Goal: Find specific page/section: Find specific page/section

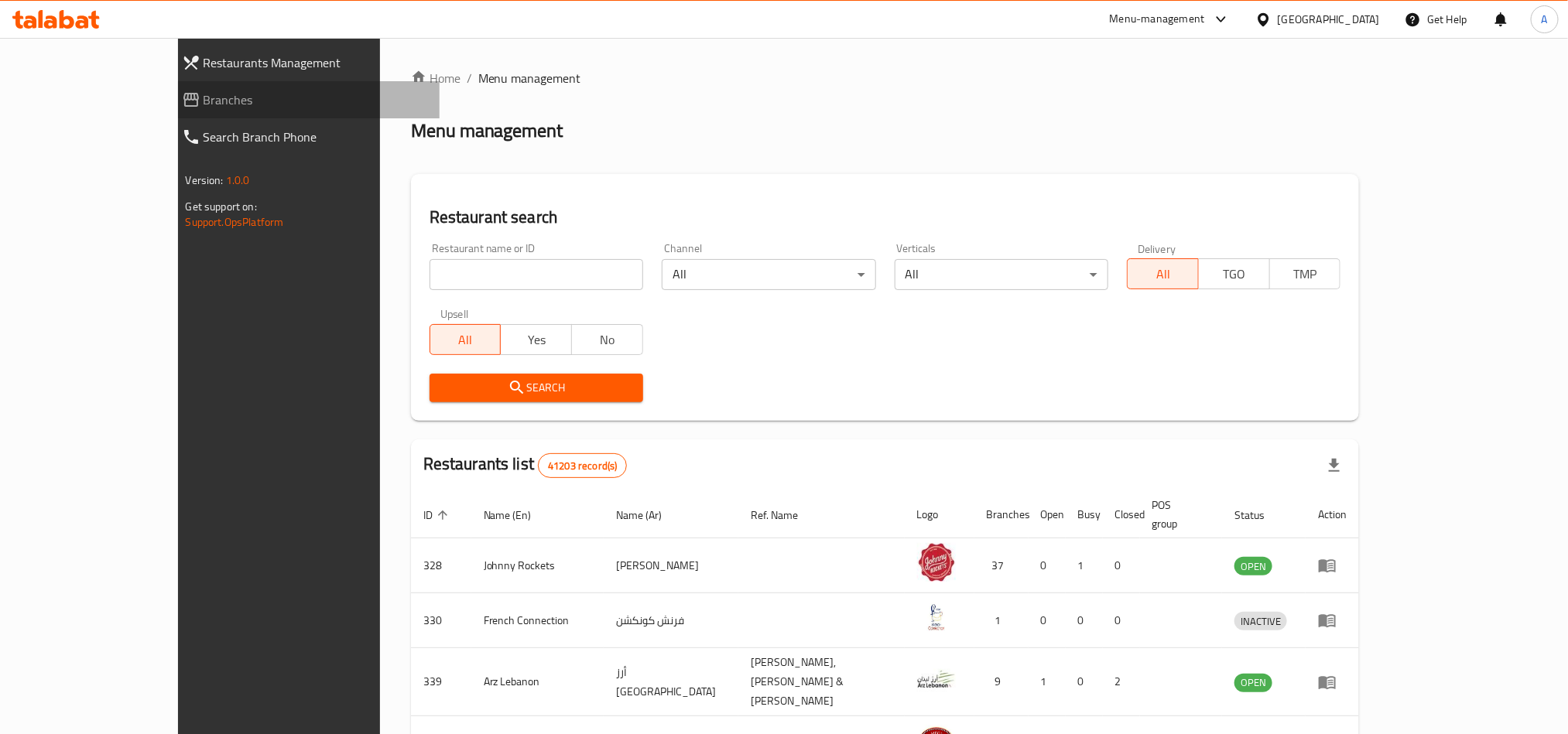
click at [203, 101] on span "Branches" at bounding box center [315, 100] width 223 height 19
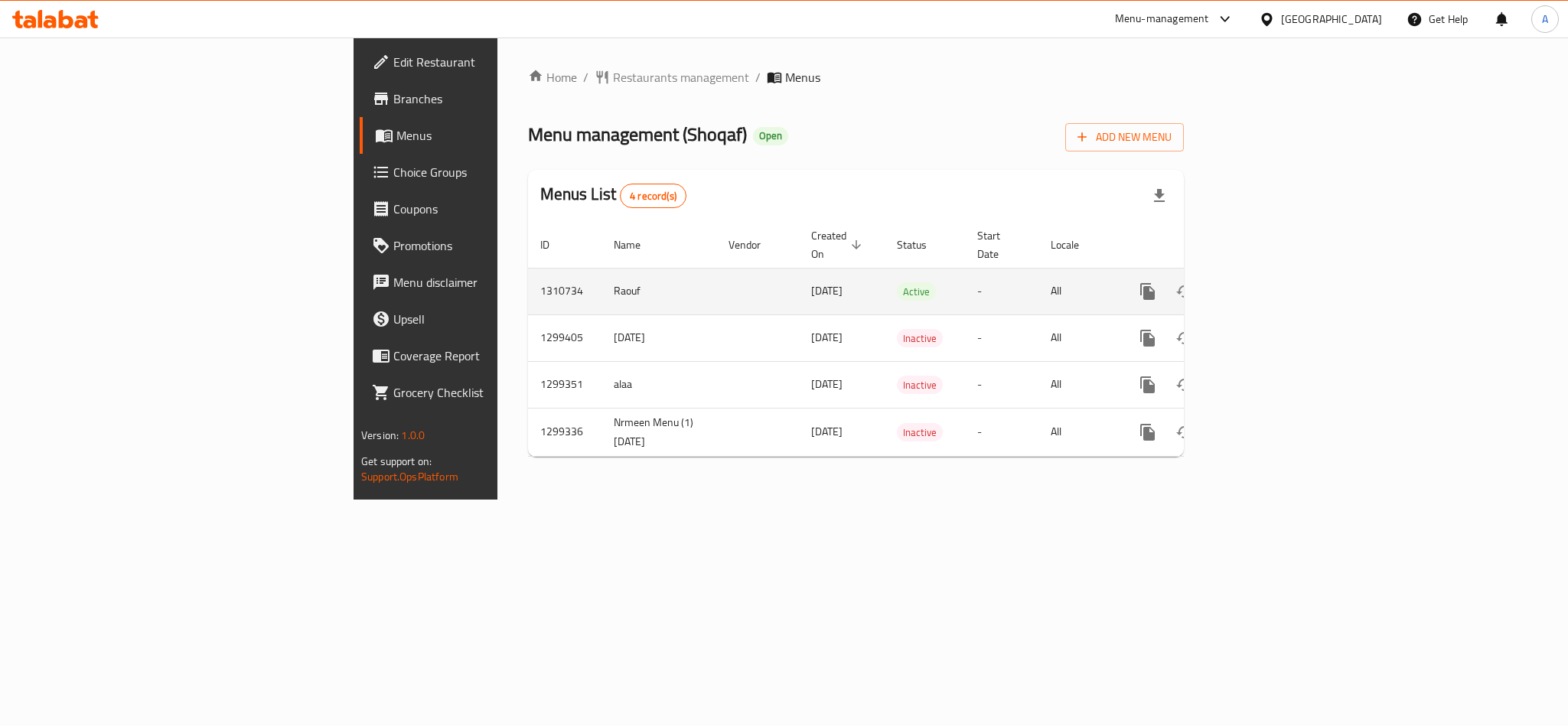
click at [528, 274] on td "1310734" at bounding box center [565, 292] width 73 height 47
copy td "1310734"
click at [528, 277] on td "1310734" at bounding box center [565, 292] width 73 height 47
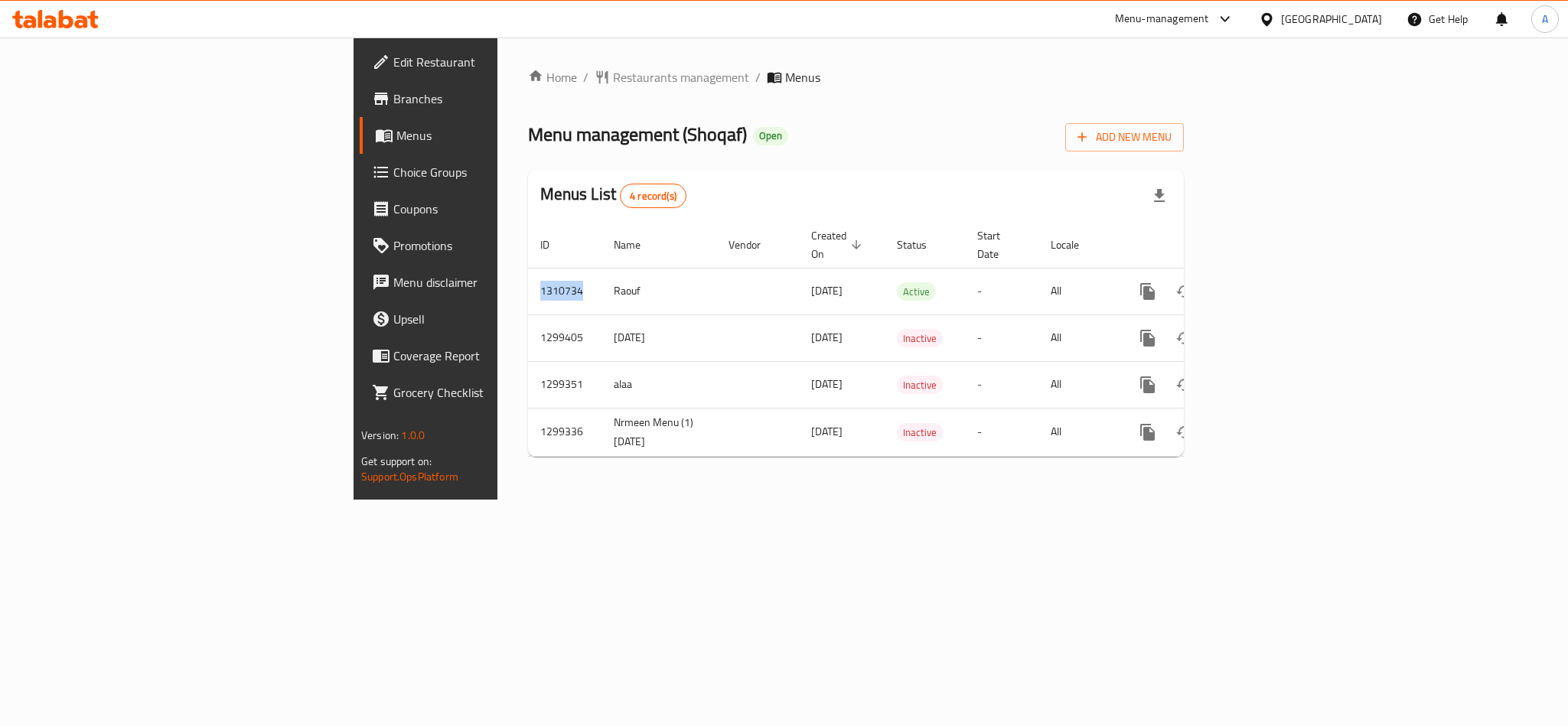
click at [54, 19] on icon at bounding box center [50, 22] width 13 height 13
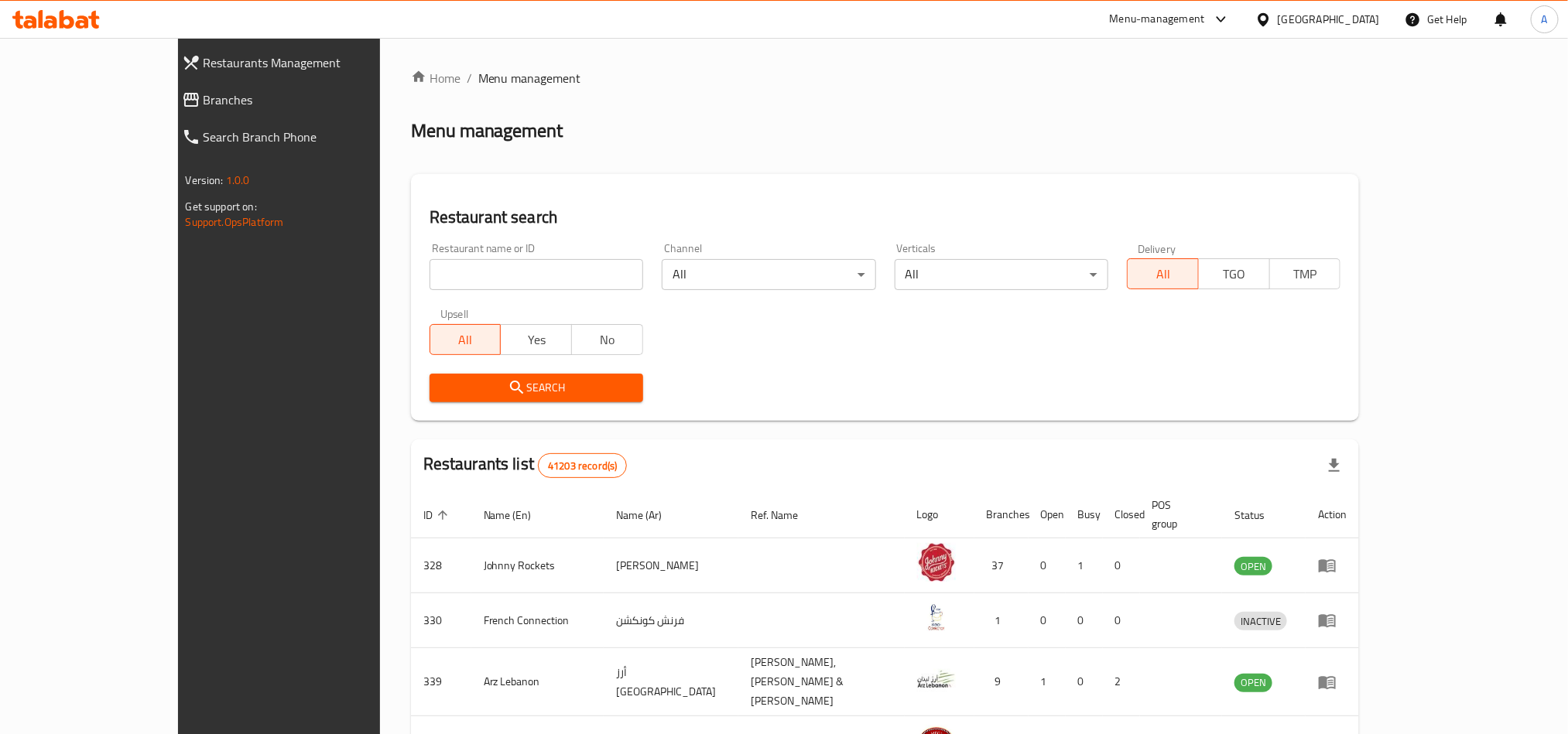
click at [203, 100] on span "Branches" at bounding box center [315, 100] width 223 height 19
